Goal: Communication & Community: Answer question/provide support

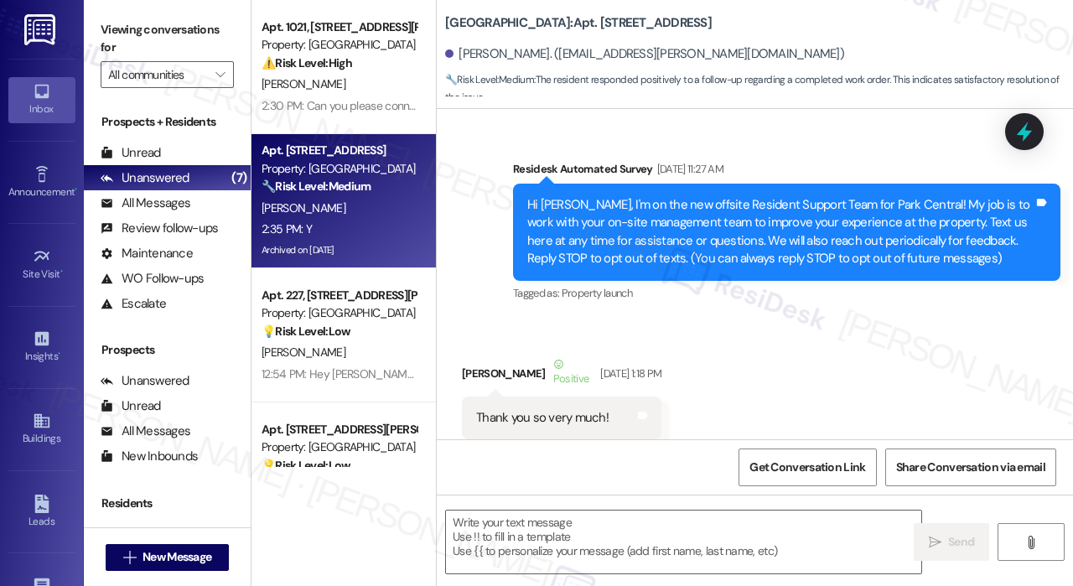
scroll to position [5079, 0]
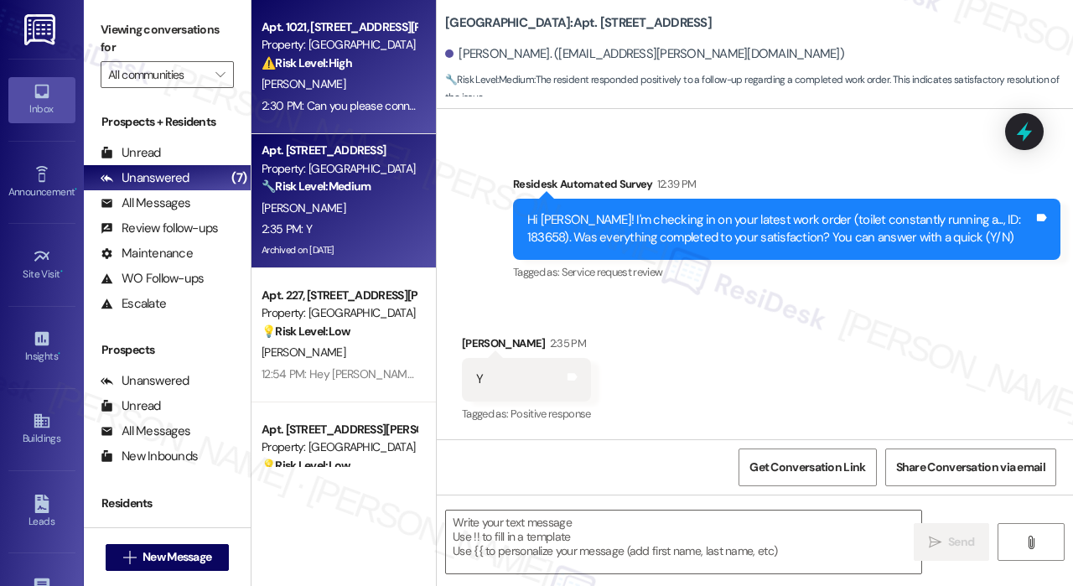
click at [359, 90] on div "[PERSON_NAME]" at bounding box center [339, 84] width 158 height 21
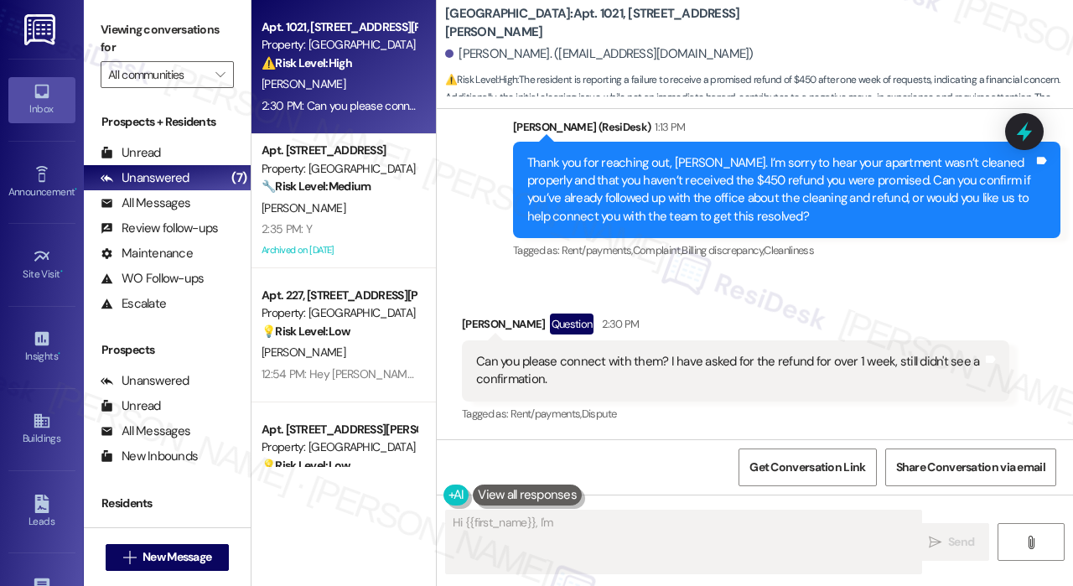
scroll to position [495, 0]
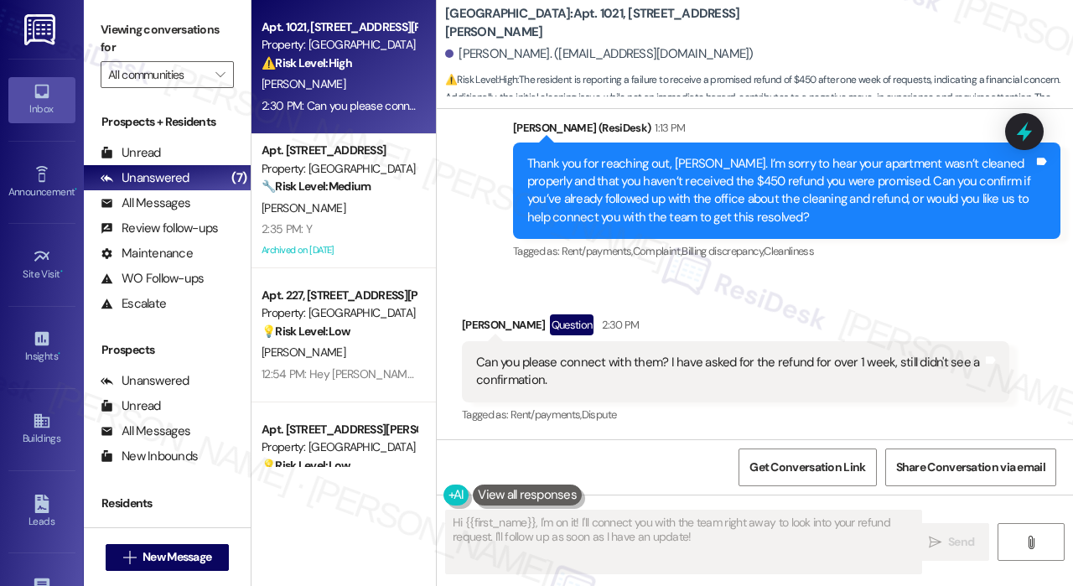
click at [822, 296] on div "Received via SMS [PERSON_NAME] Question 2:30 PM Can you please connect with the…" at bounding box center [755, 358] width 636 height 163
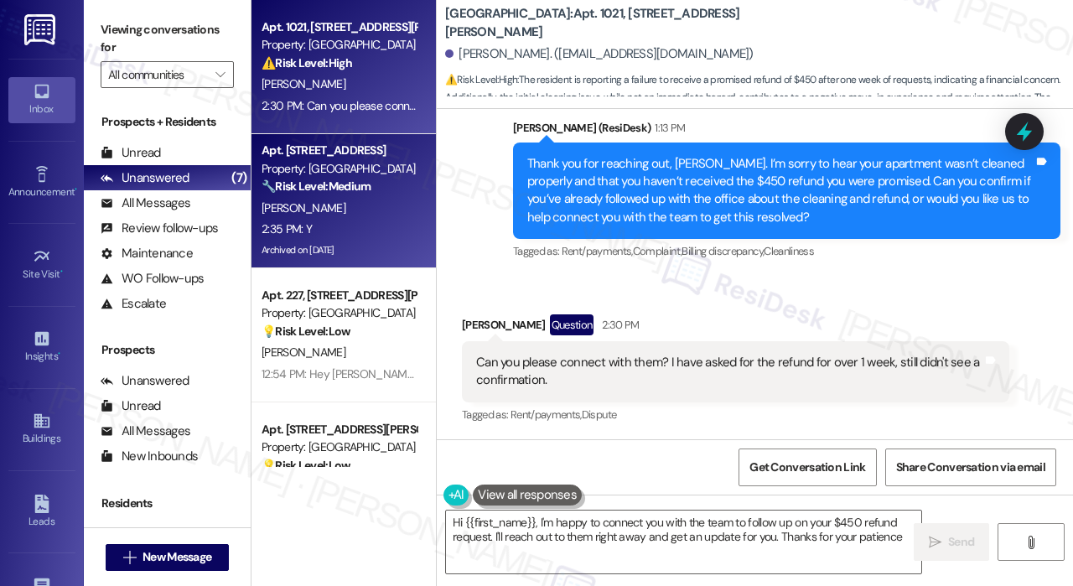
type textarea "Hi {{first_name}}, I'm happy to connect you with the team to follow up on your …"
click at [361, 228] on div "2:35 PM: Y 2:35 PM: Y" at bounding box center [339, 229] width 158 height 21
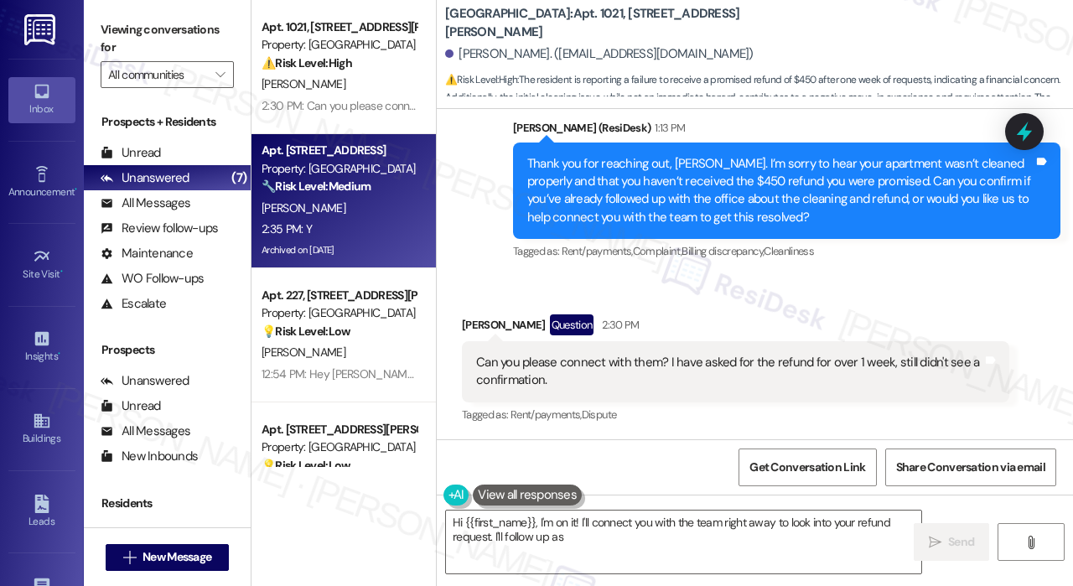
type textarea "Hi {{first_name}}, I'm on it! I'll connect you with the team right away to look…"
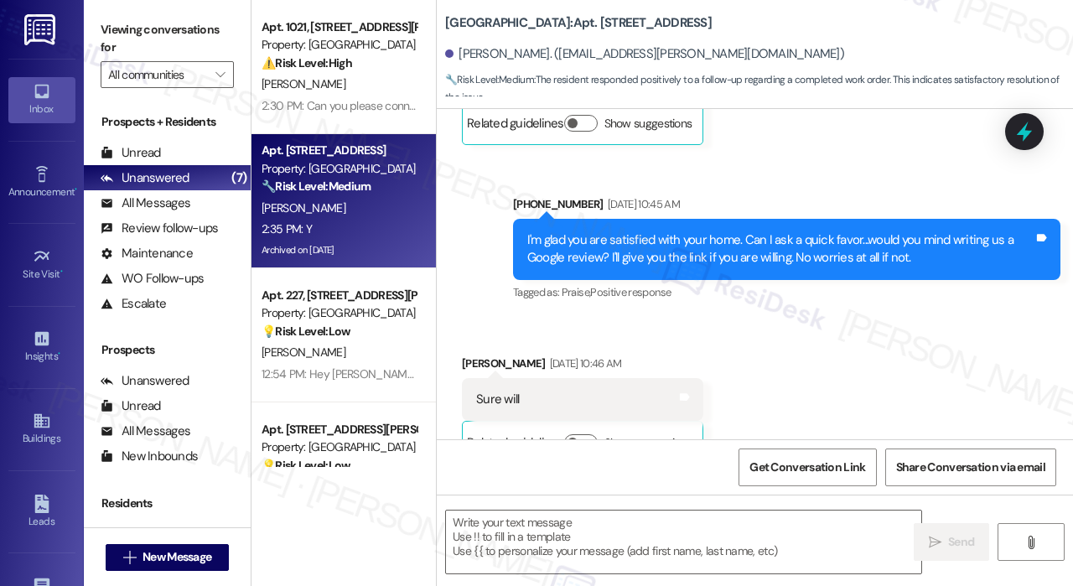
type textarea "Fetching suggested responses. Please feel free to read through the conversation…"
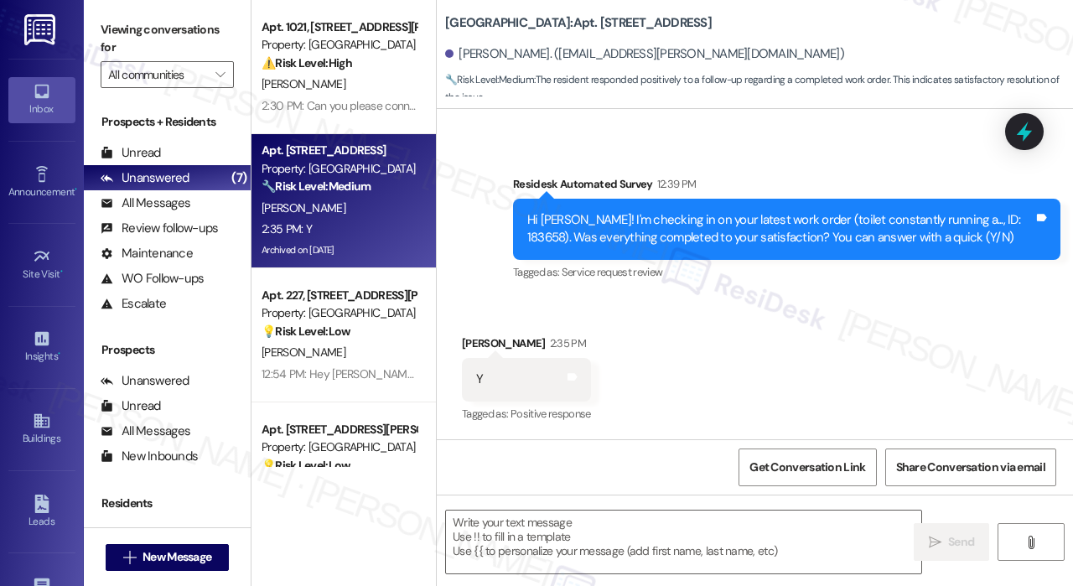
scroll to position [5080, 0]
click at [542, 548] on textarea at bounding box center [683, 542] width 475 height 63
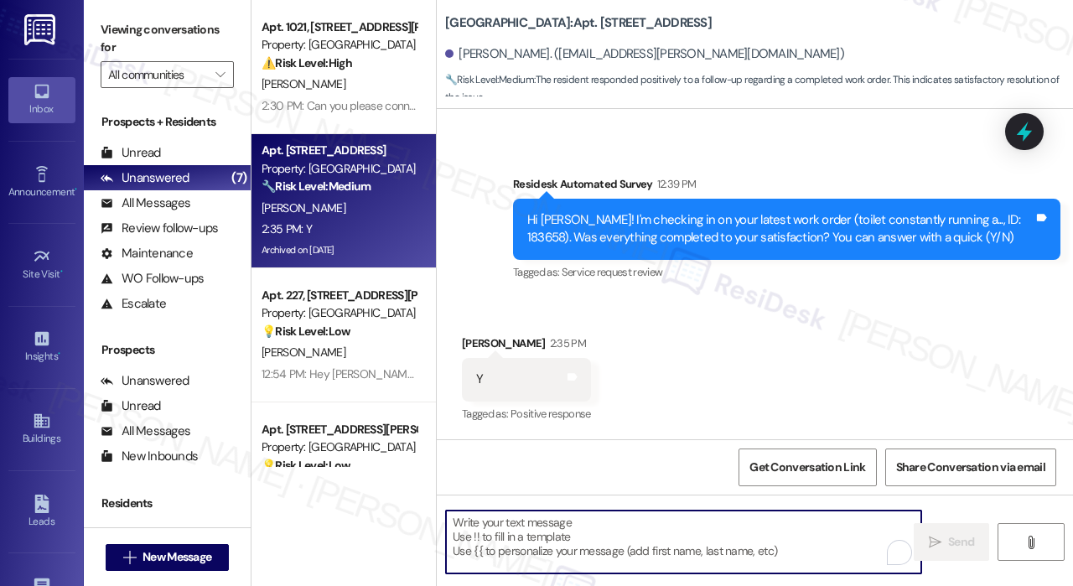
paste textarea "That’s wonderful to hear! We’re so glad that you’re satisfied with the recent w…"
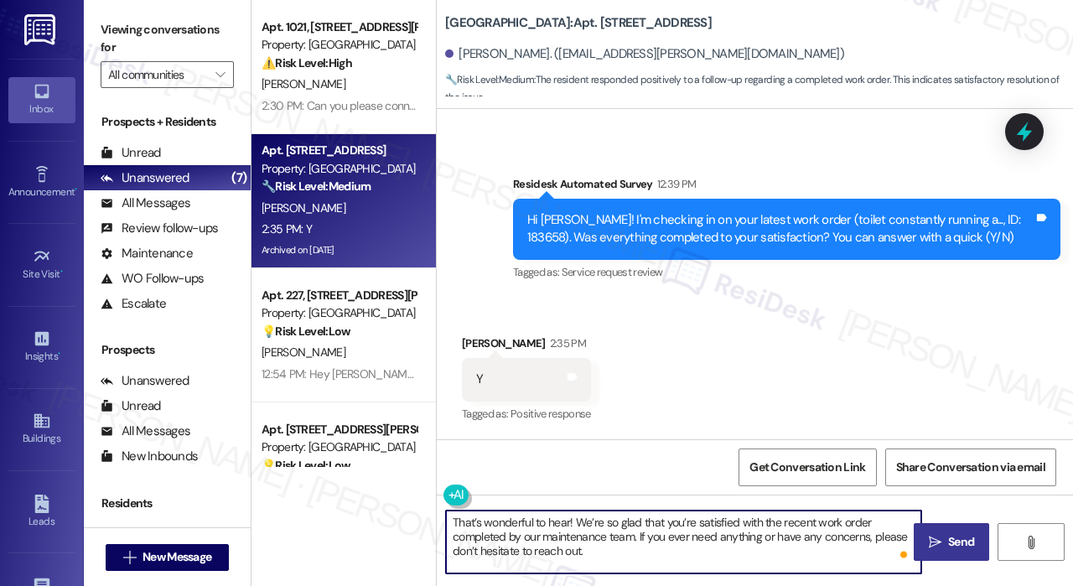
type textarea "That’s wonderful to hear! We’re so glad that you’re satisfied with the recent w…"
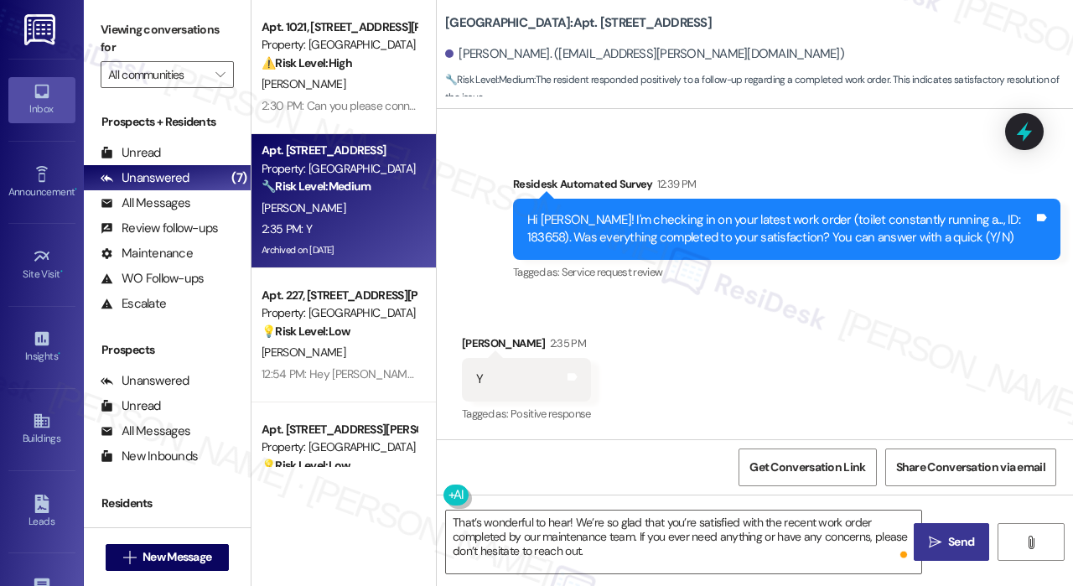
click at [939, 540] on icon "" at bounding box center [935, 542] width 13 height 13
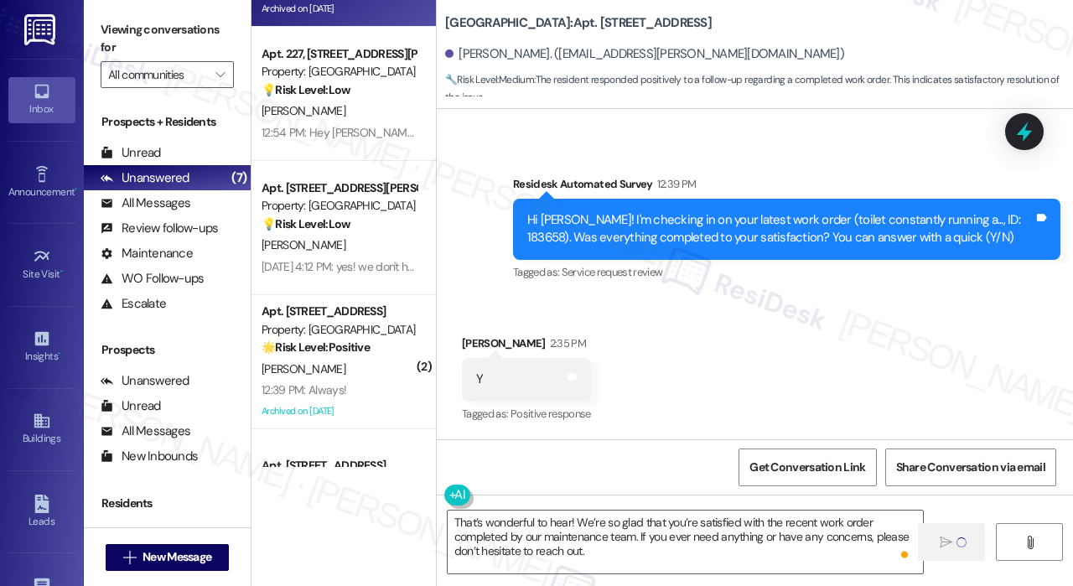
scroll to position [252, 0]
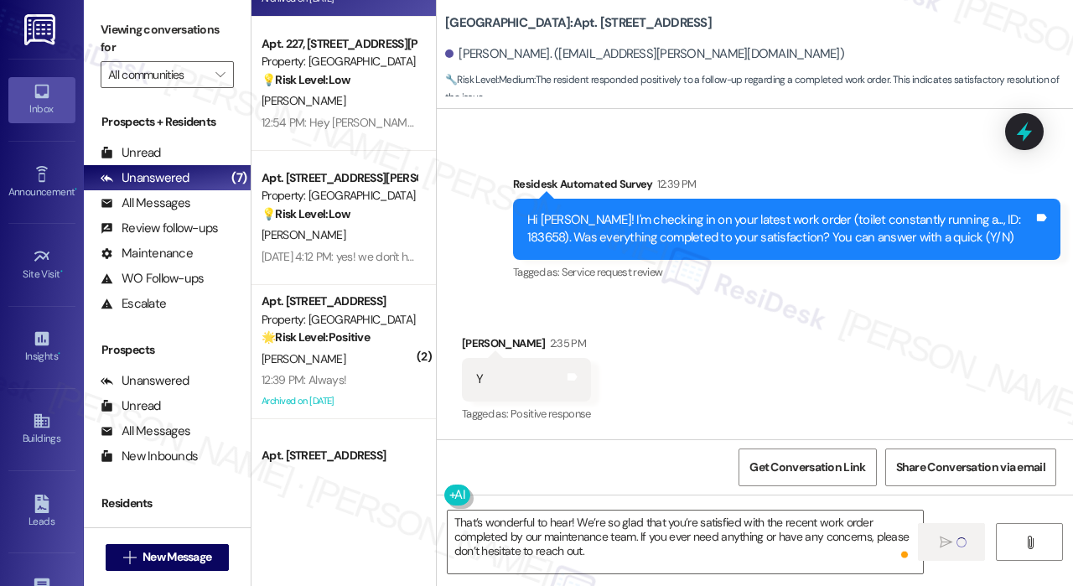
click at [361, 235] on div "[PERSON_NAME]" at bounding box center [339, 235] width 158 height 21
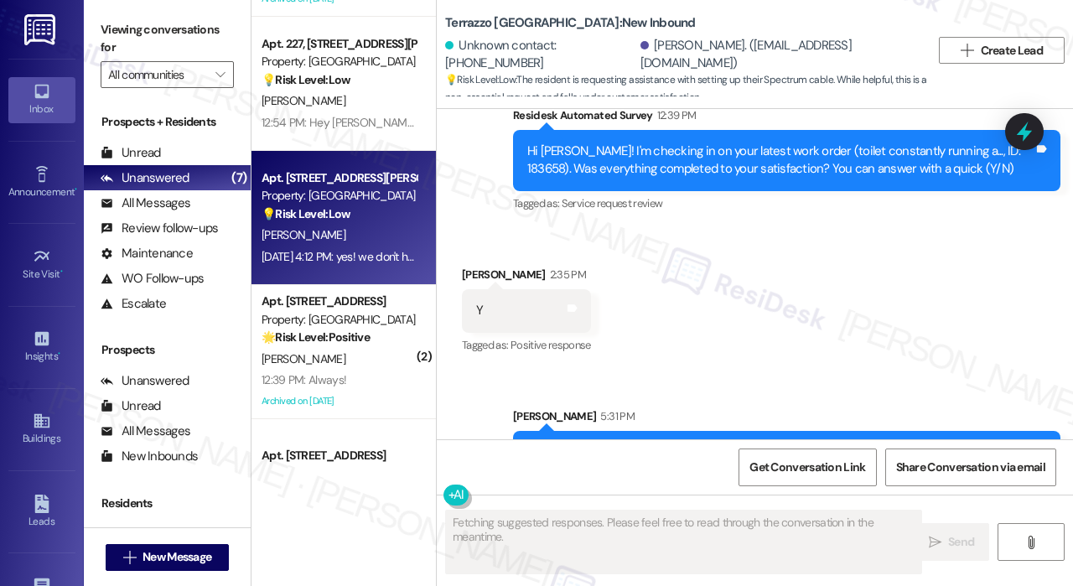
scroll to position [2118, 0]
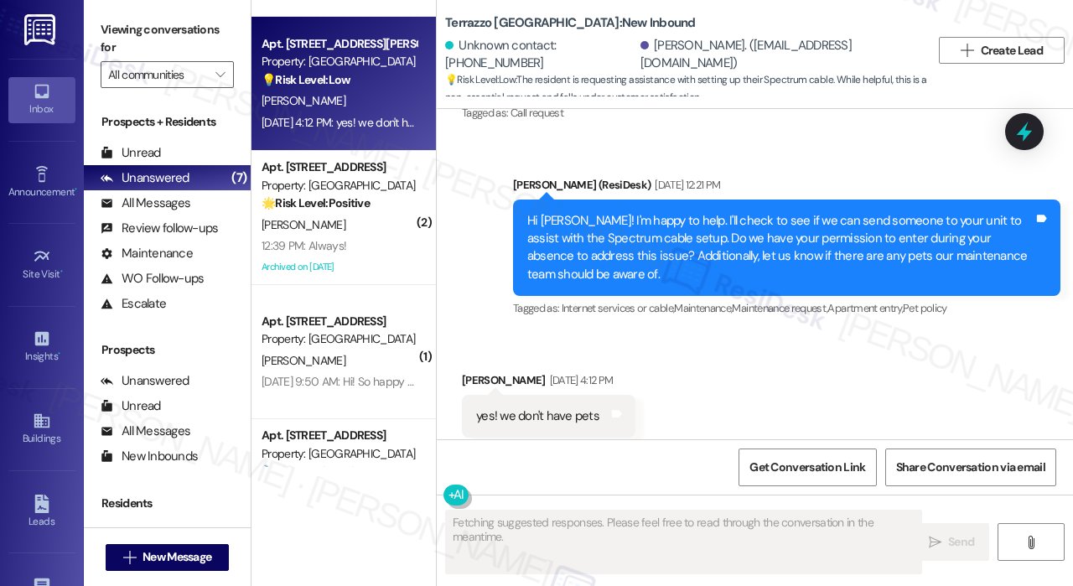
click at [807, 345] on div "Received via SMS [PERSON_NAME] [DATE] 4:12 PM yes! we don't have pets Tags and …" at bounding box center [755, 405] width 636 height 142
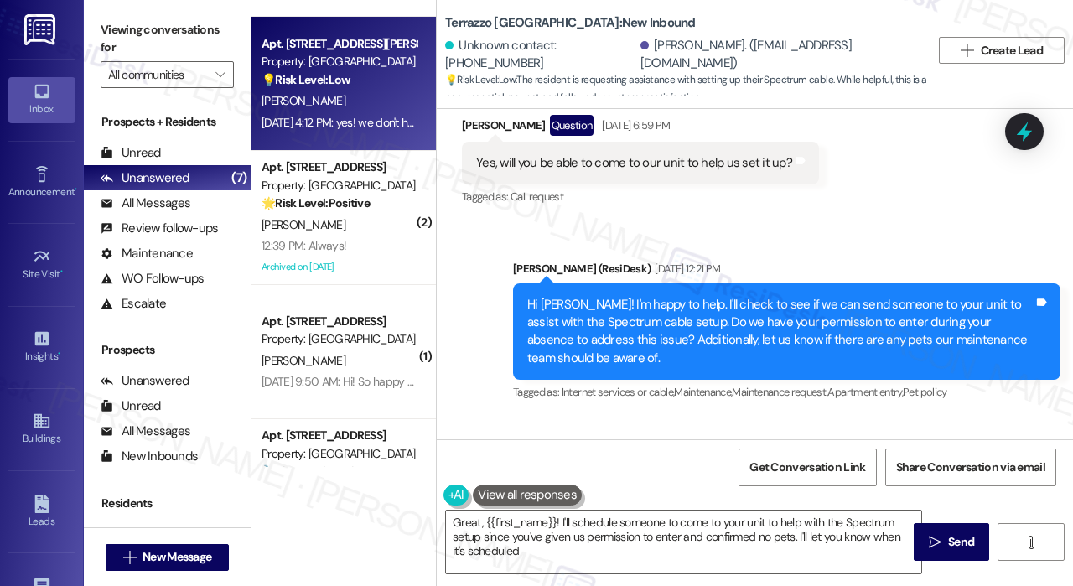
type textarea "Great, {{first_name}}! I'll schedule someone to come to your unit to help with …"
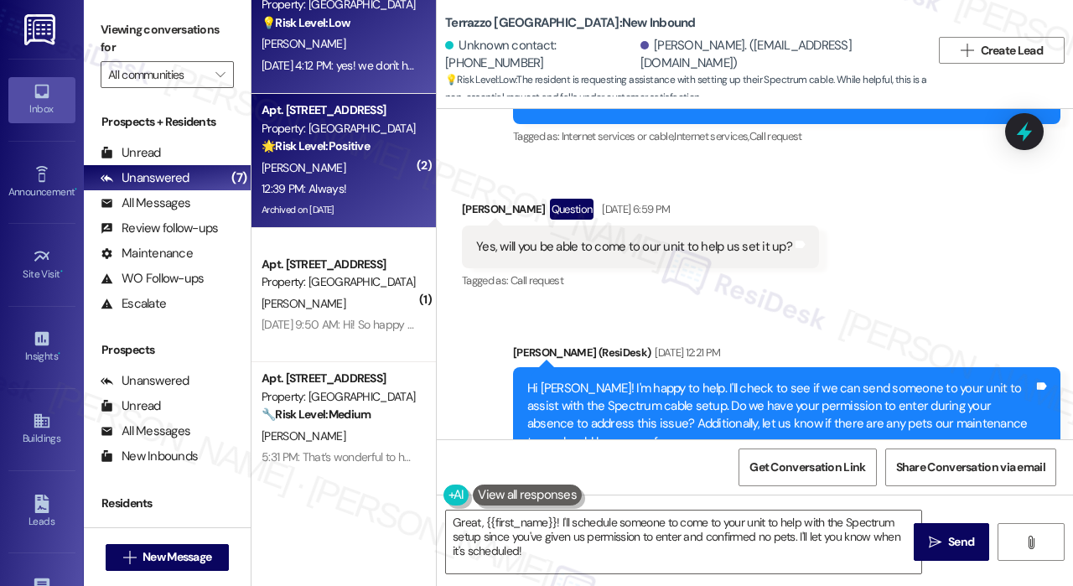
scroll to position [335, 0]
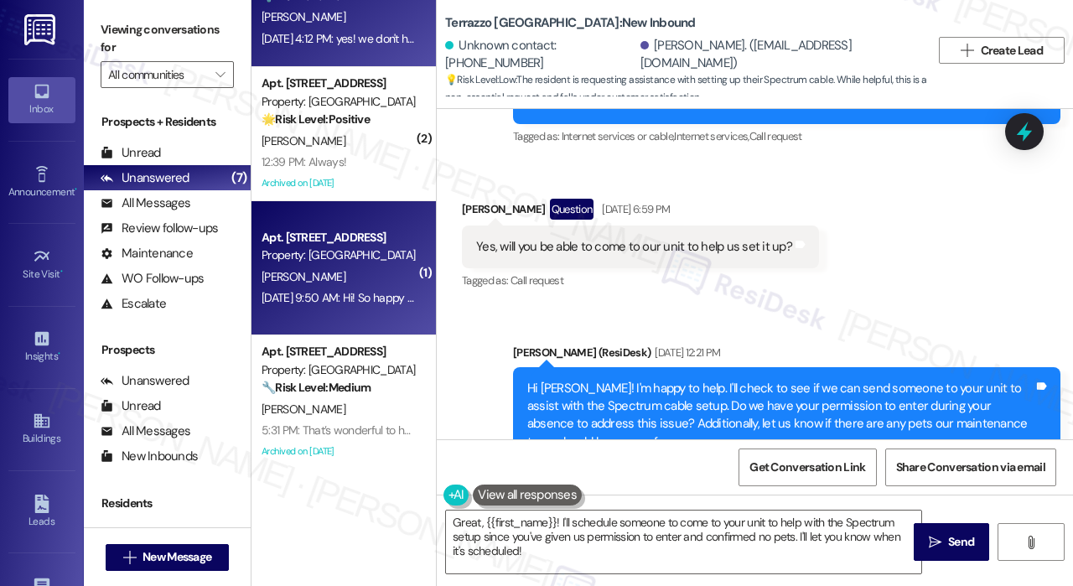
click at [369, 282] on div "[PERSON_NAME]" at bounding box center [339, 277] width 158 height 21
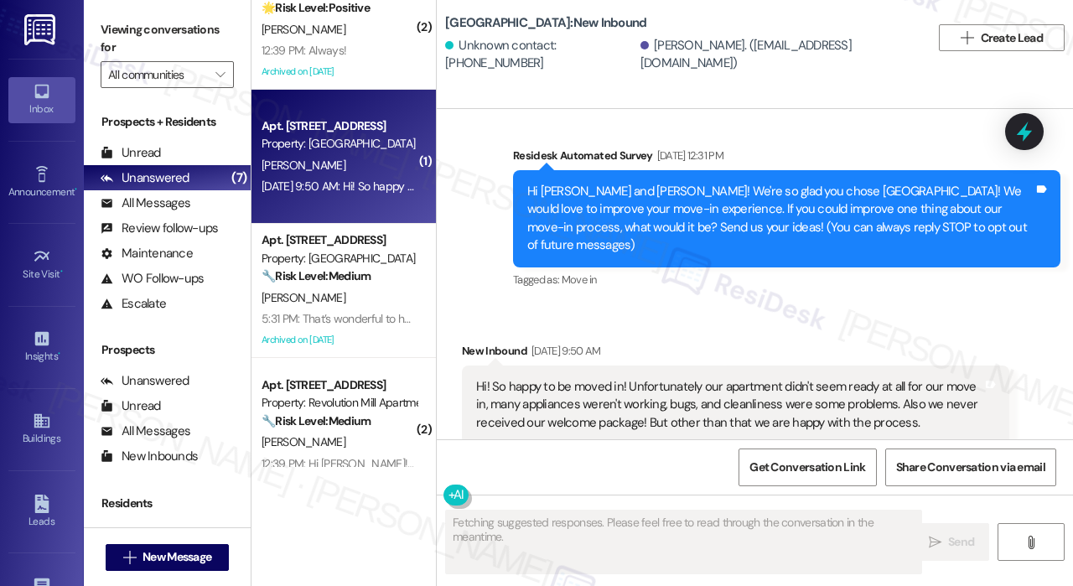
scroll to position [472, 0]
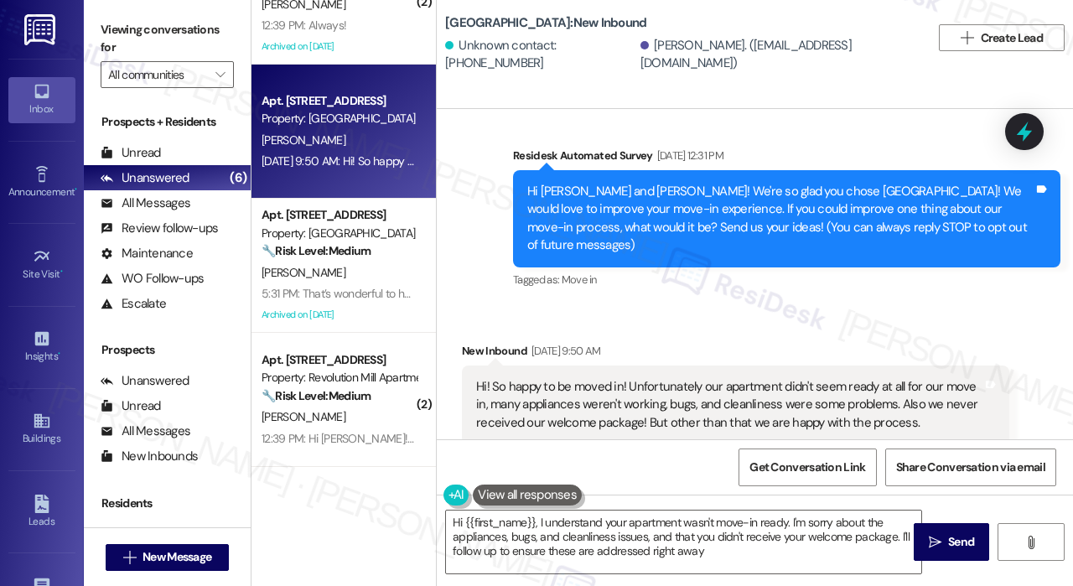
type textarea "Hi {{first_name}}, I understand your apartment wasn't move-in ready. I'm sorry …"
